Goal: Browse casually: Explore the website without a specific task or goal

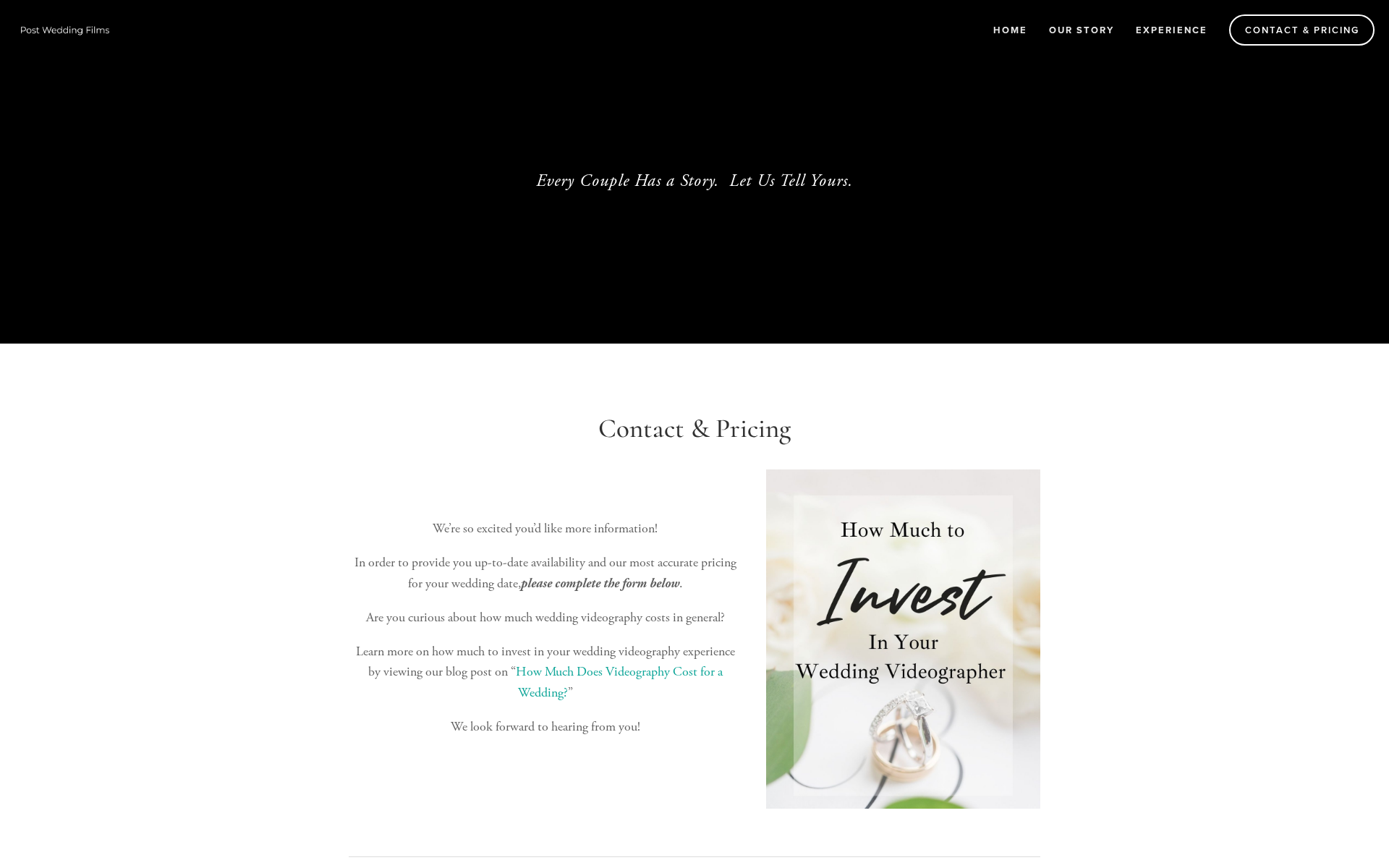
select select "Choose an answer"
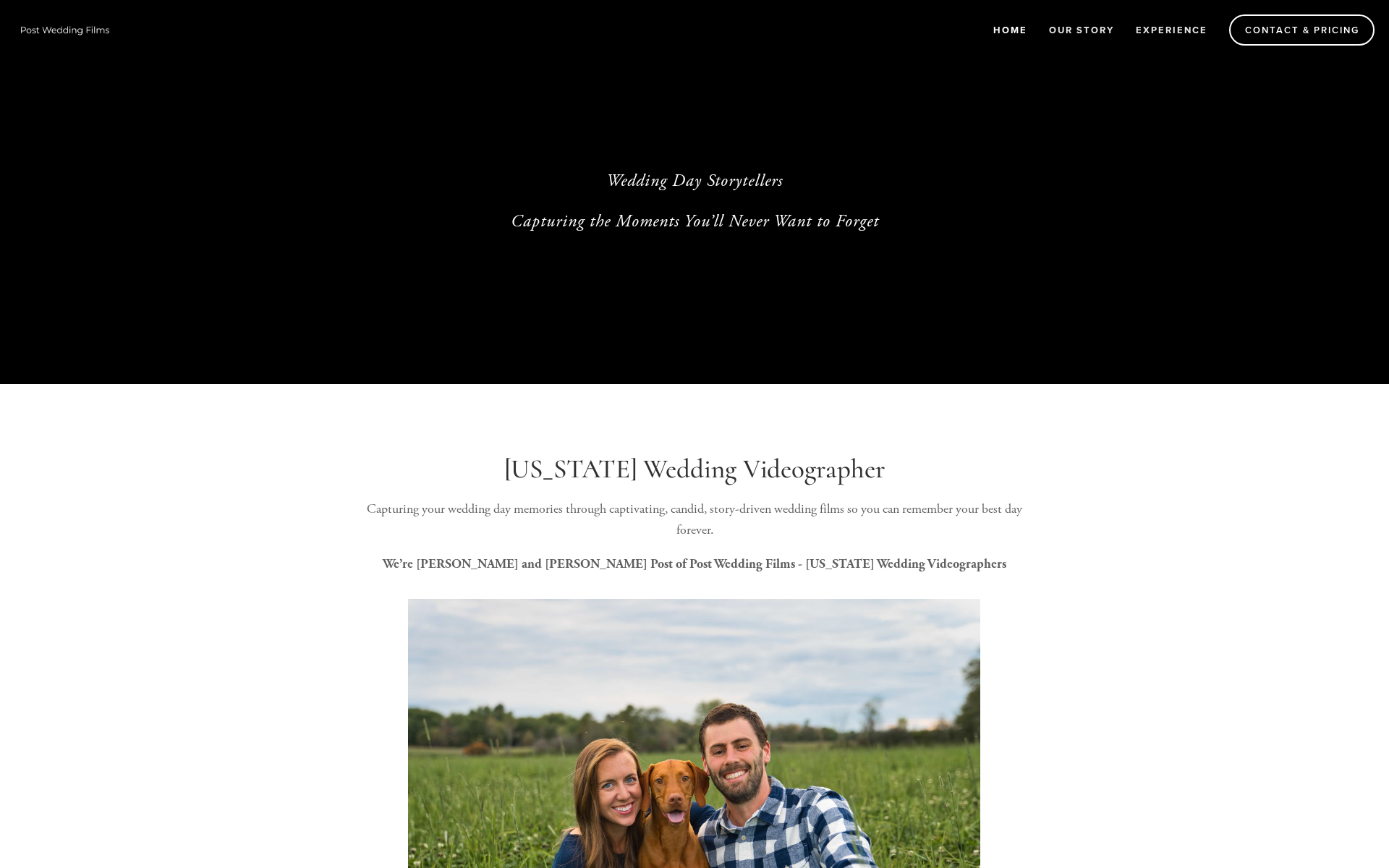
select select "Choose an answer"
